Goal: Task Accomplishment & Management: Manage account settings

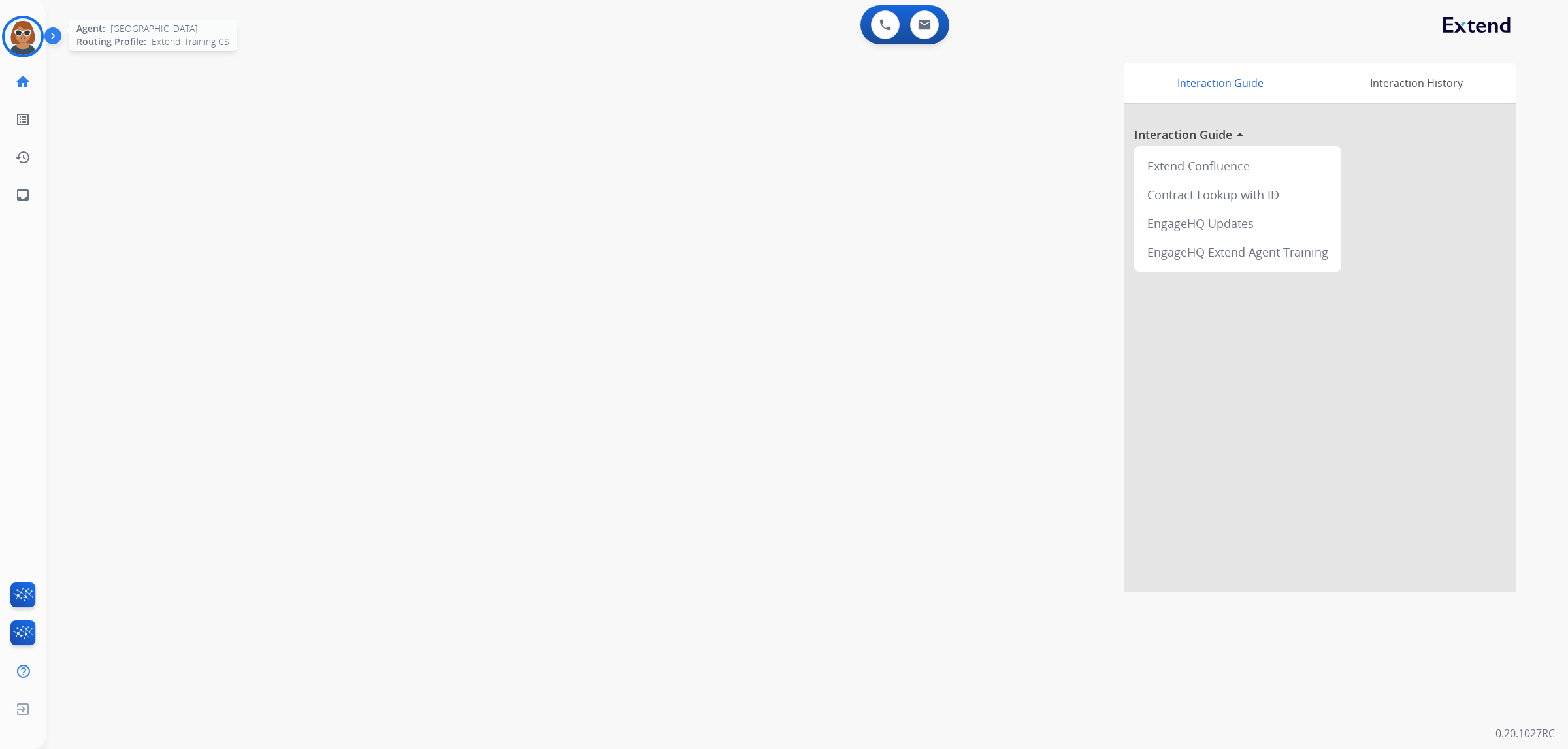
click at [20, 41] on img at bounding box center [23, 37] width 37 height 37
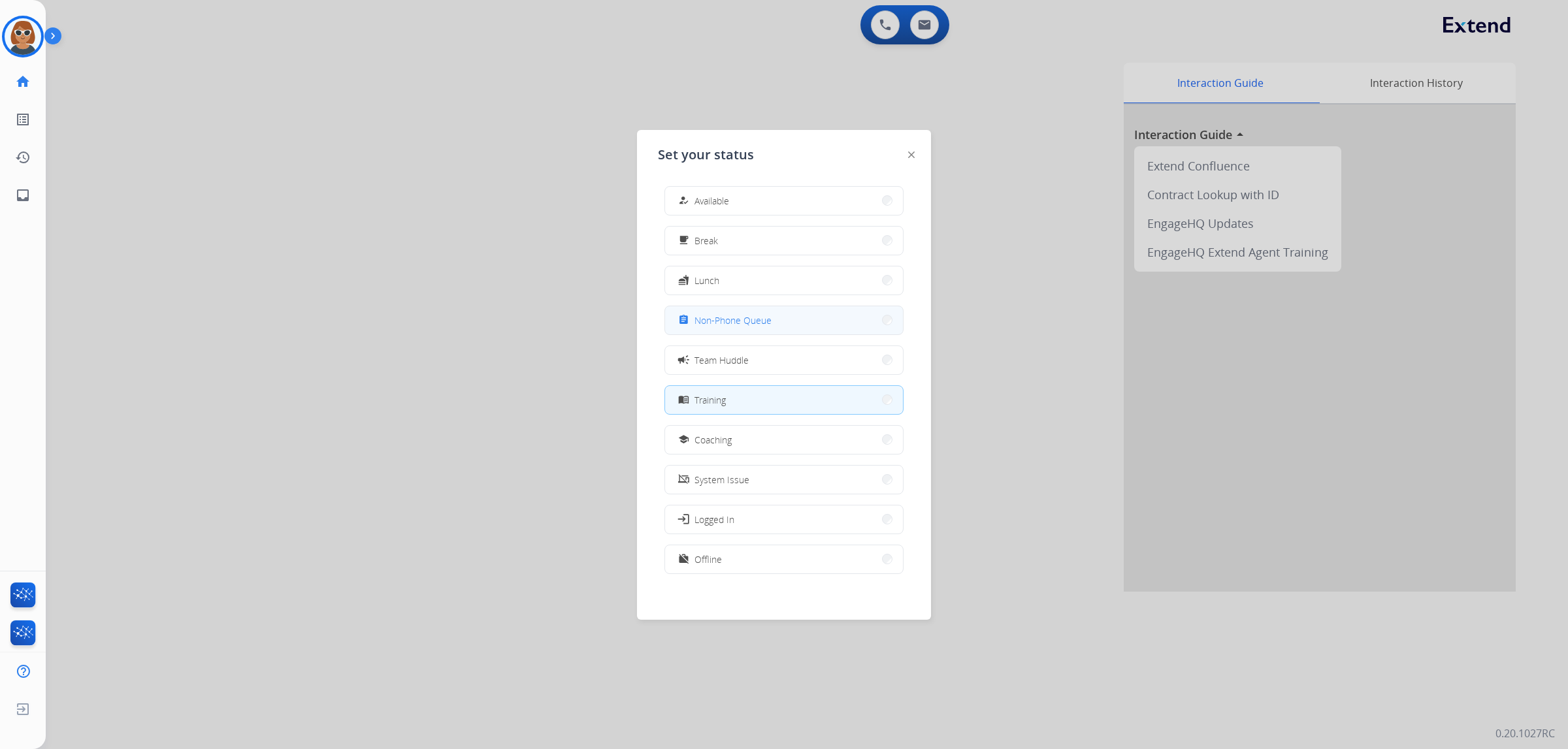
scroll to position [4, 0]
click at [728, 242] on button "free_breakfast Break" at bounding box center [784, 236] width 238 height 28
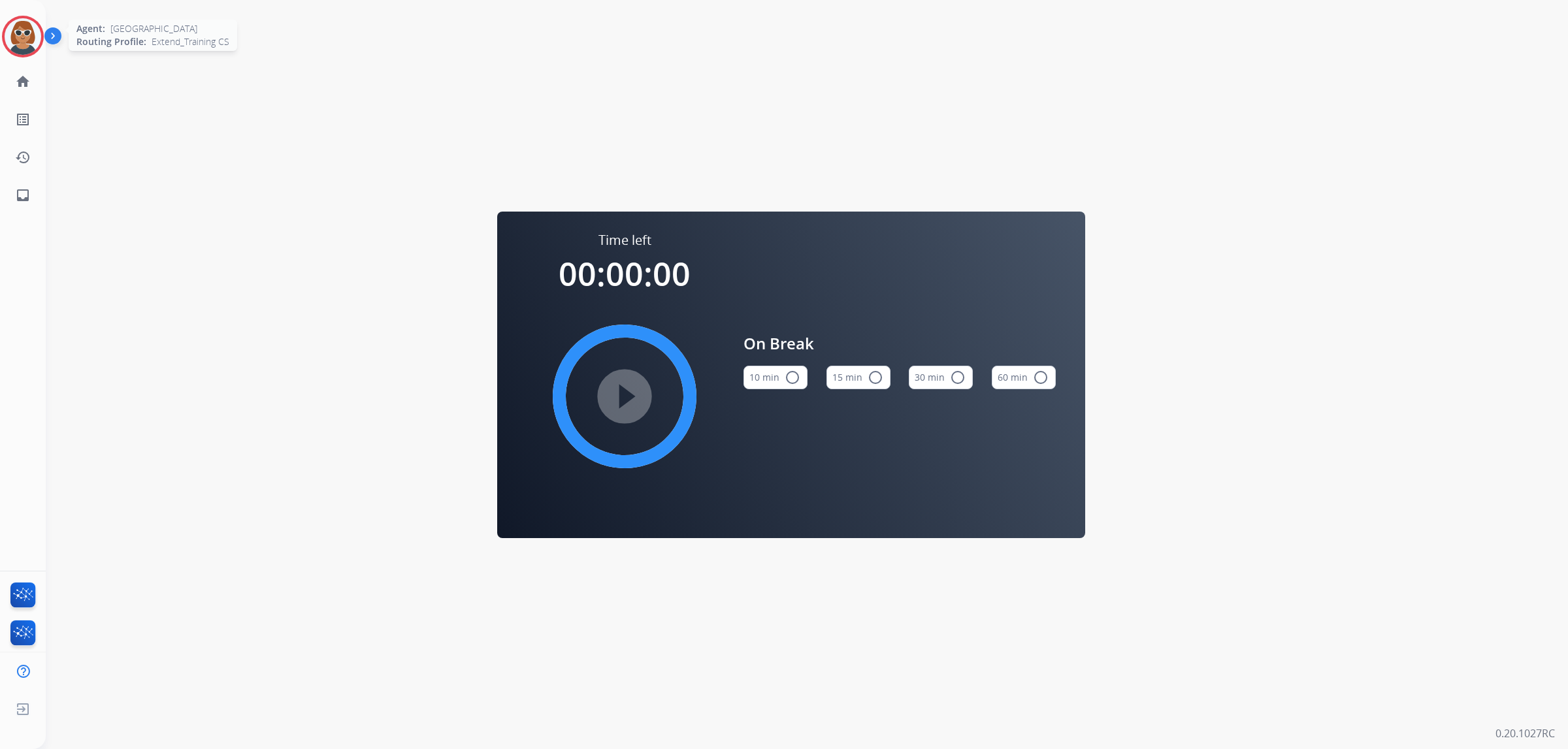
click at [24, 41] on img at bounding box center [23, 37] width 37 height 37
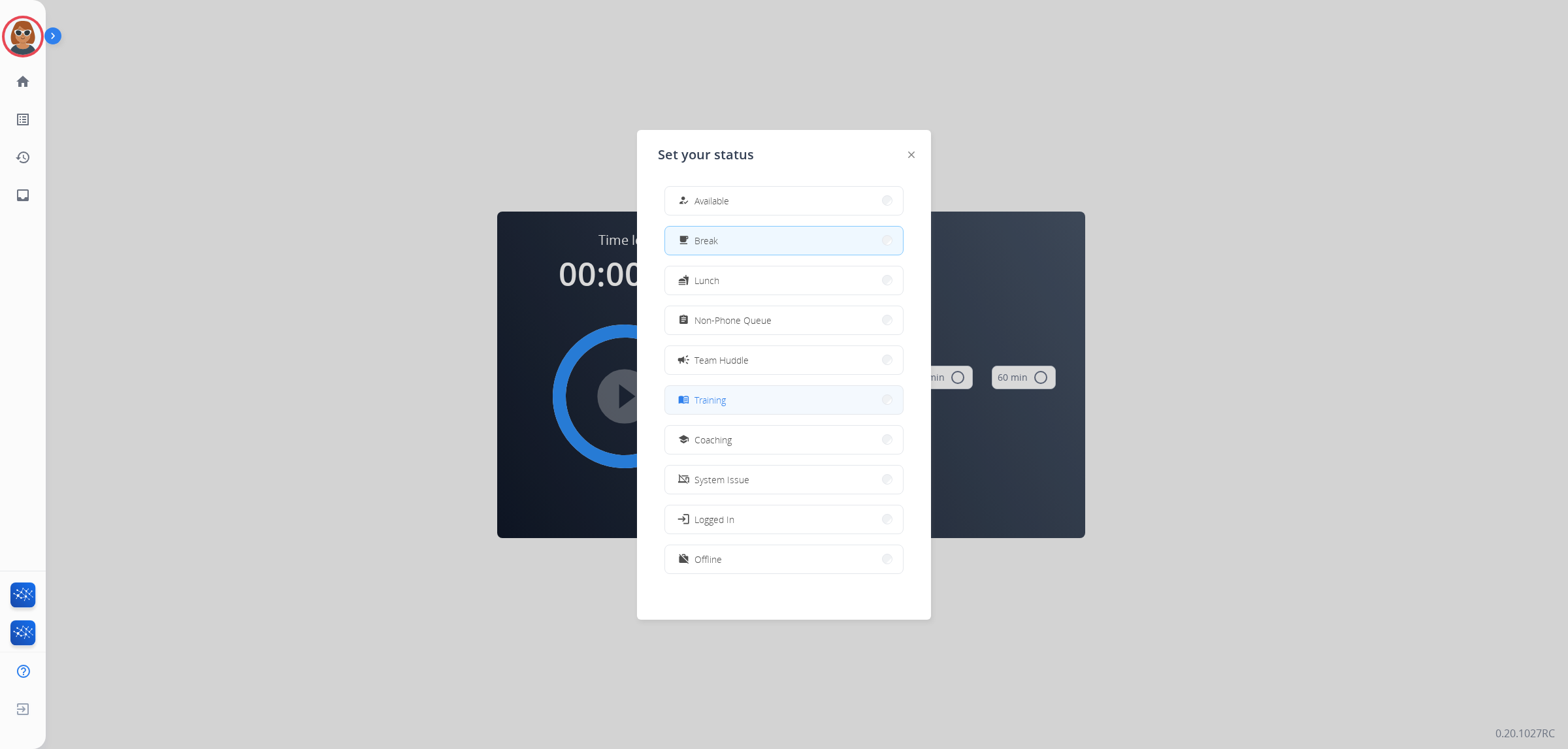
click at [745, 391] on button "menu_book Training" at bounding box center [784, 400] width 238 height 28
